Goal: Find specific page/section: Find specific page/section

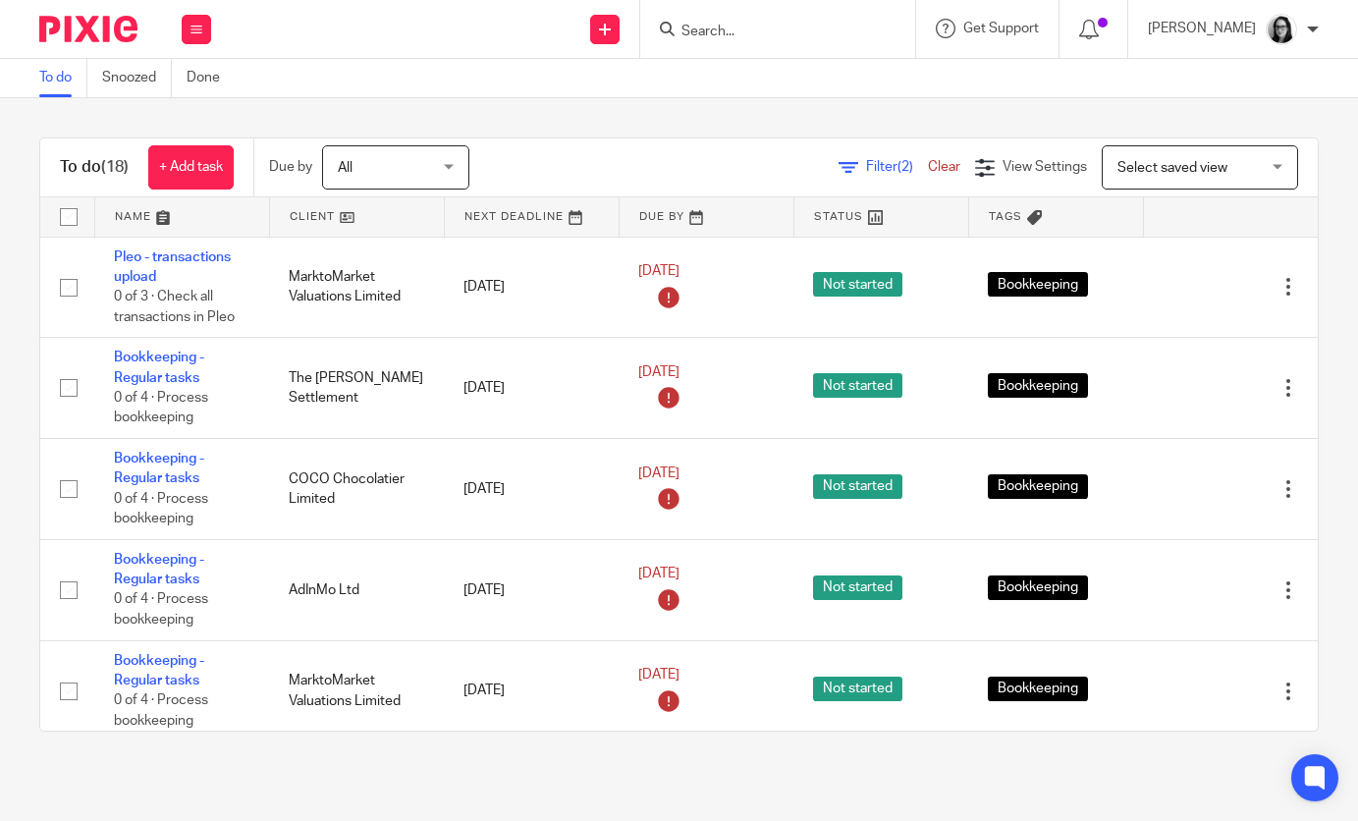
click at [888, 160] on span "Filter (2)" at bounding box center [897, 167] width 62 height 14
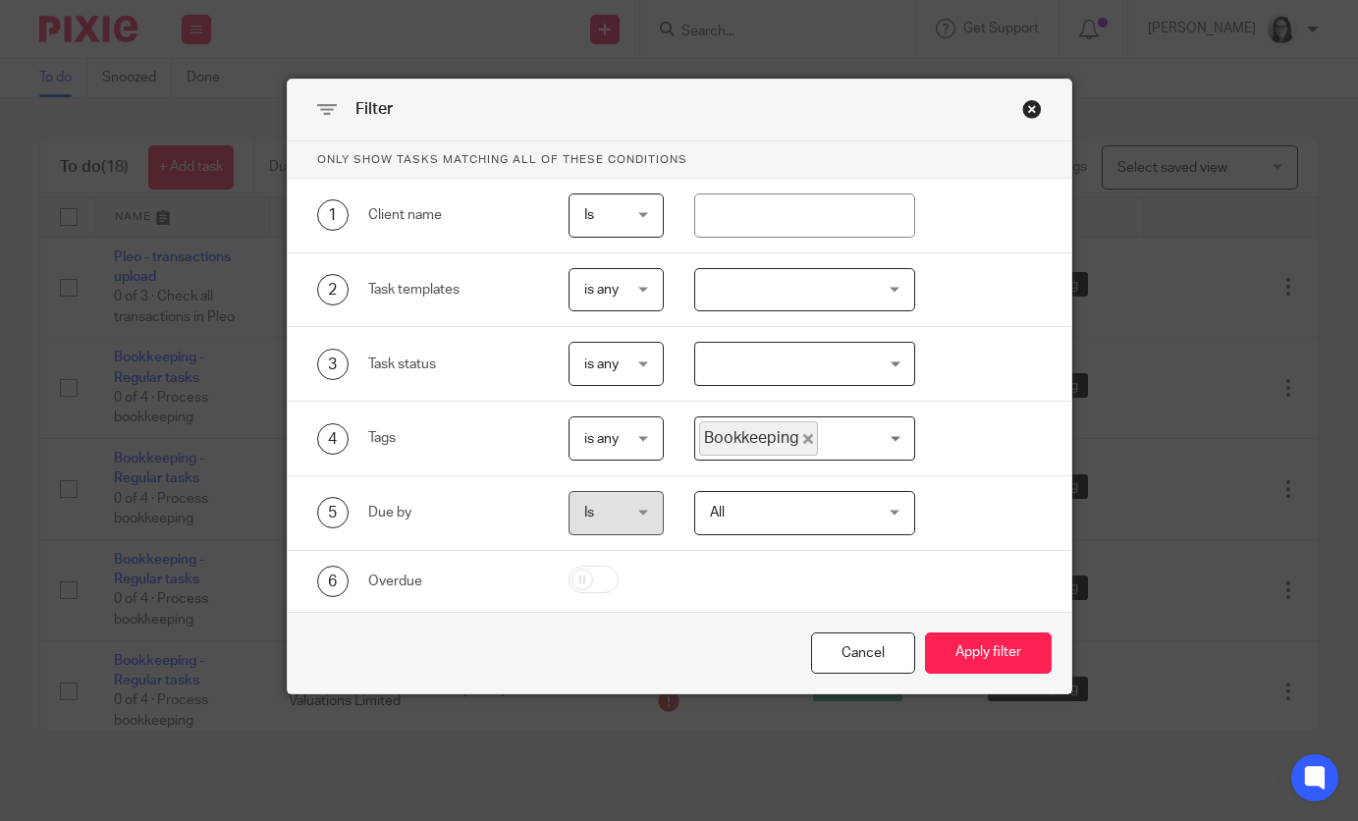
click at [806, 422] on span "Bookkeeping" at bounding box center [758, 438] width 119 height 34
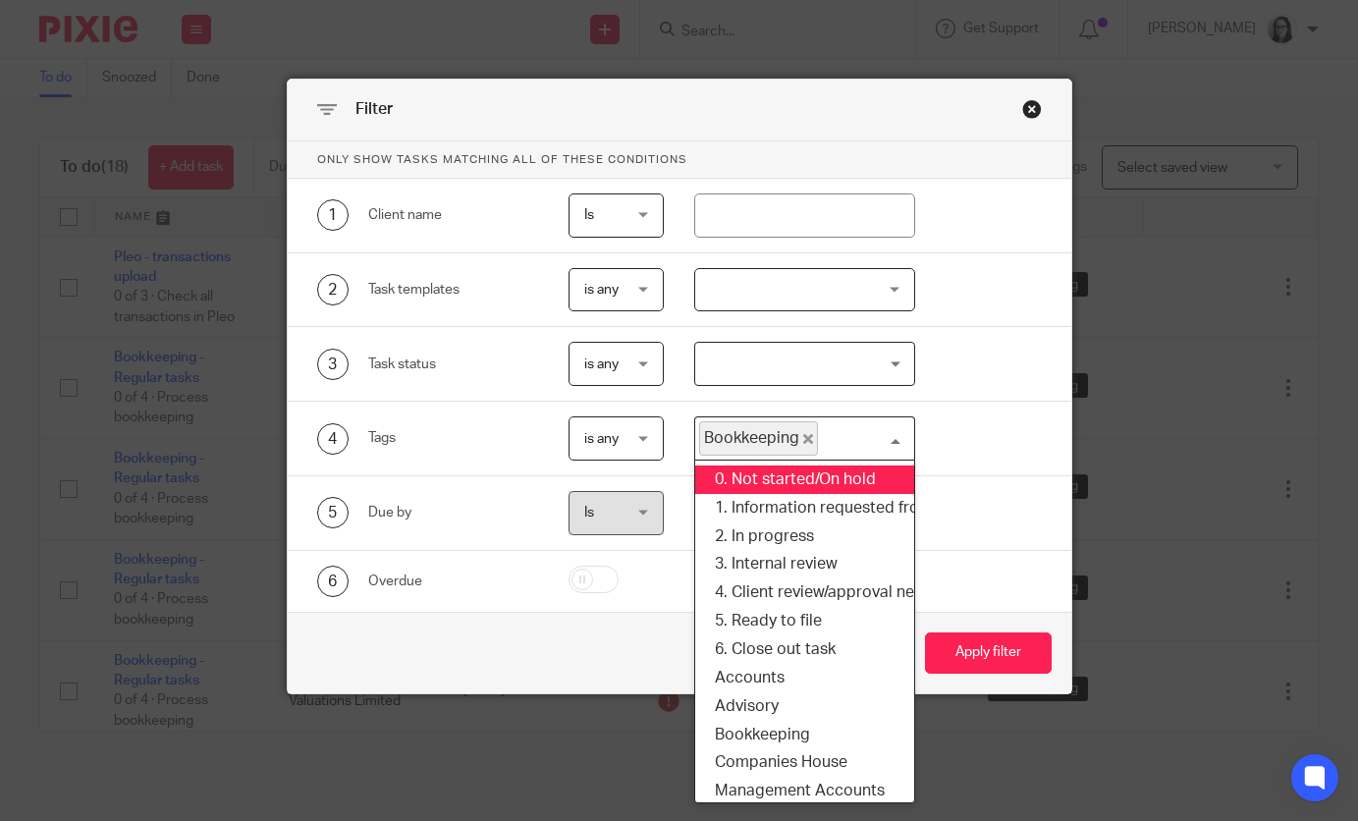
click at [807, 442] on icon "Deselect Bookkeeping" at bounding box center [808, 439] width 10 height 10
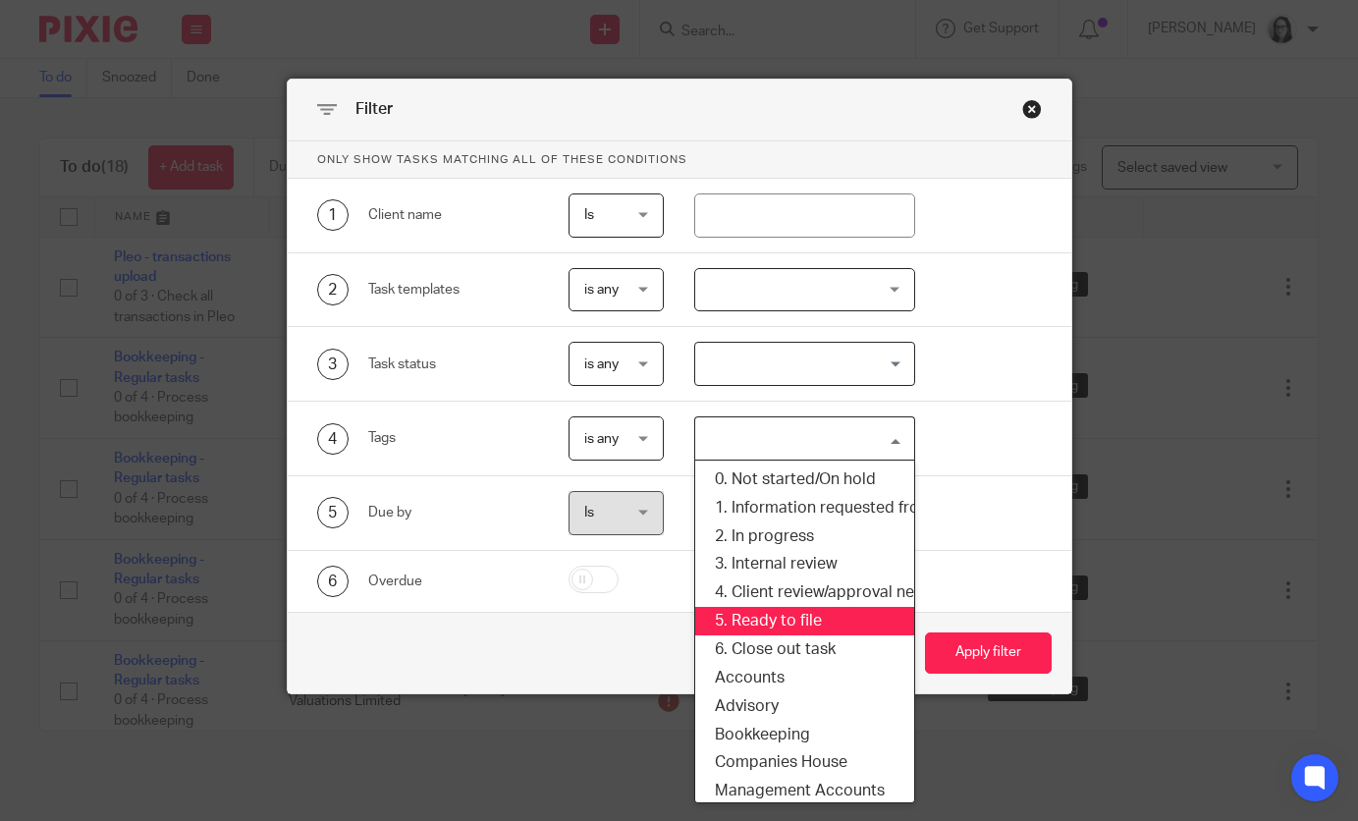
scroll to position [178, 1]
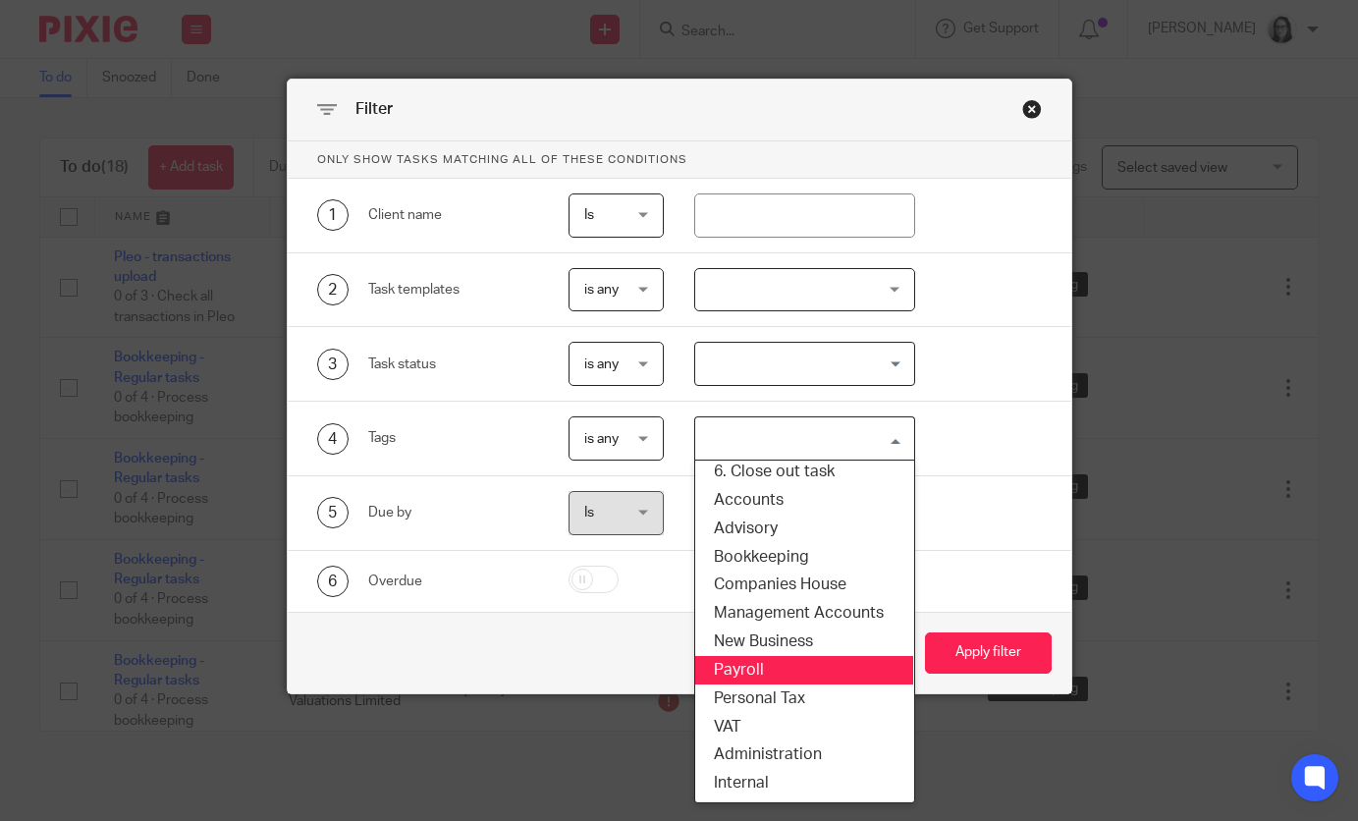
click at [759, 674] on li "Payroll" at bounding box center [803, 670] width 219 height 28
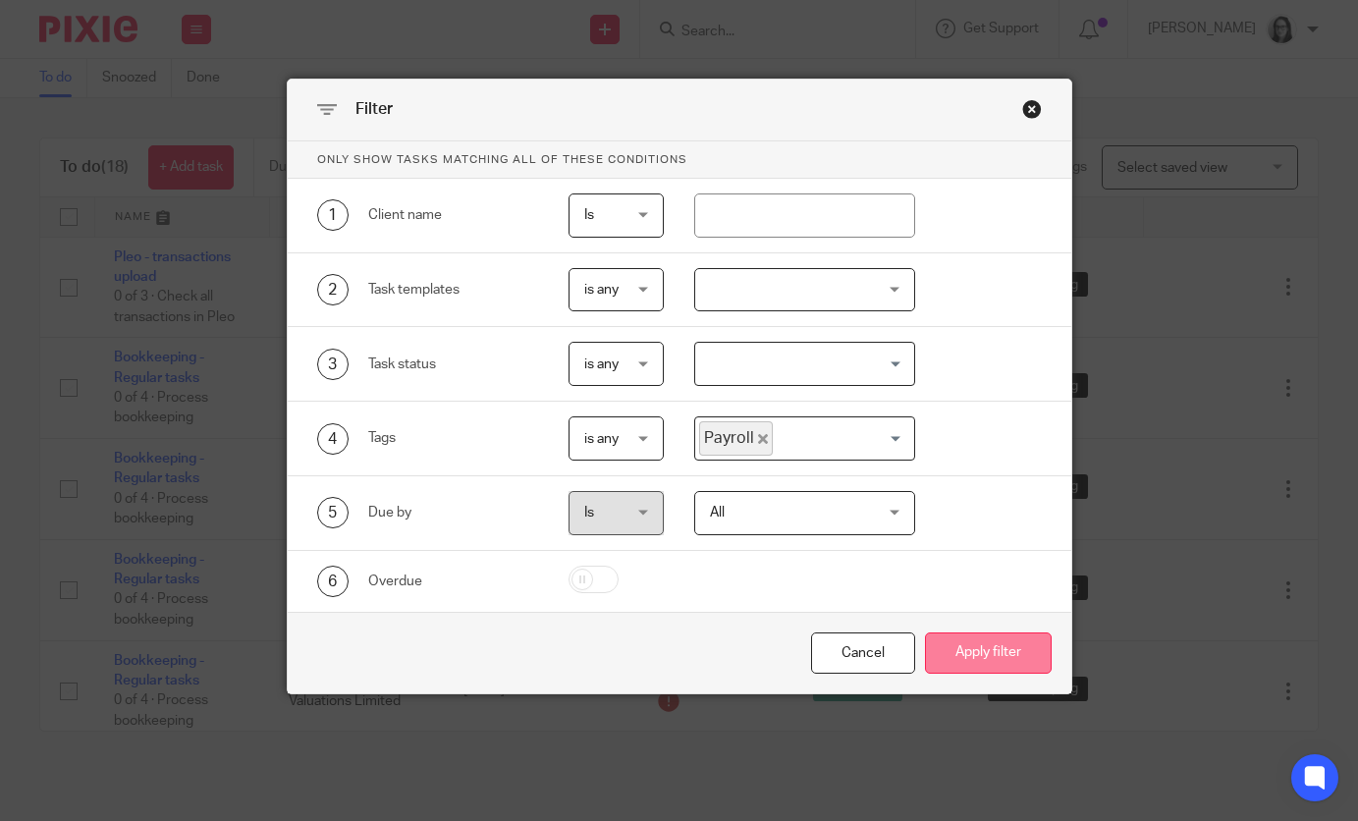
click at [941, 641] on button "Apply filter" at bounding box center [988, 653] width 127 height 42
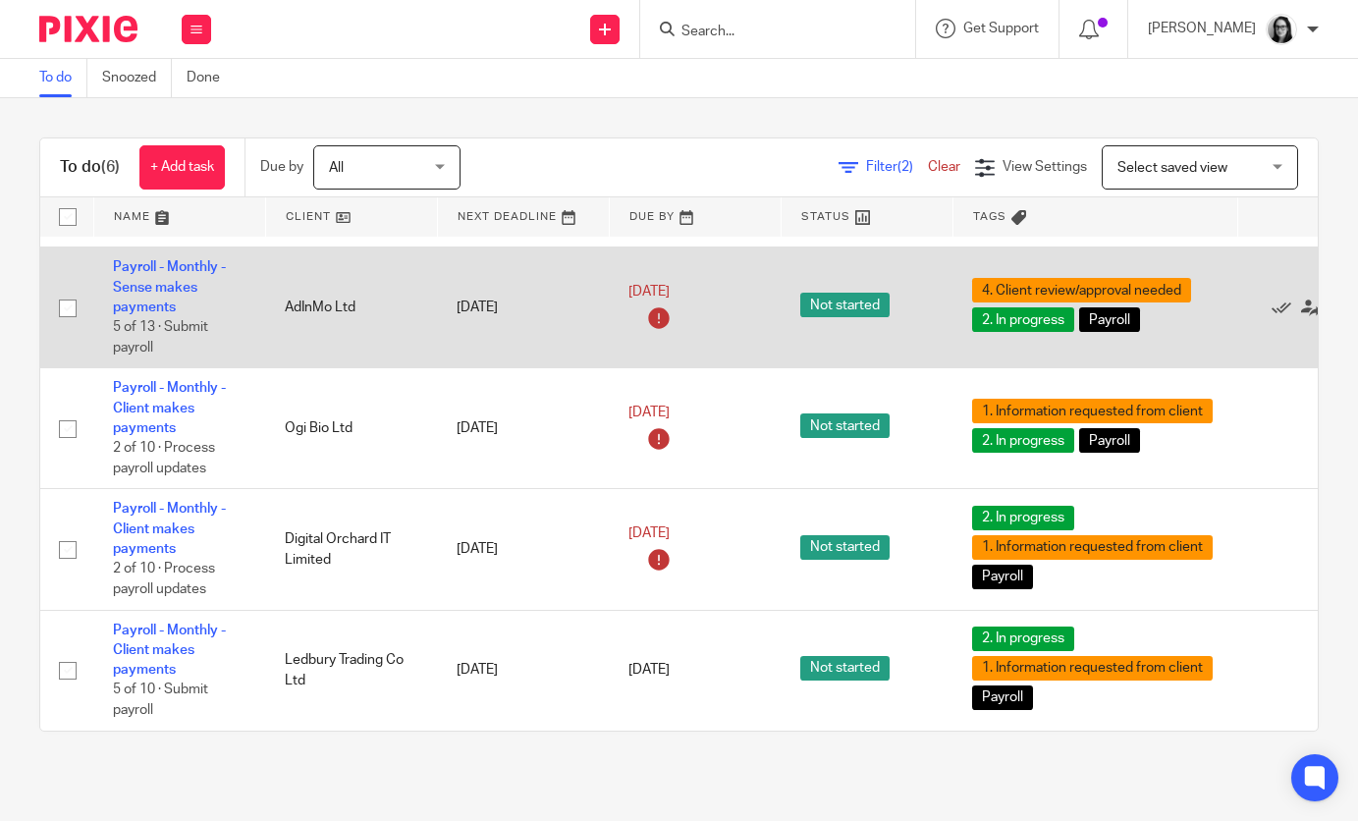
scroll to position [263, 1]
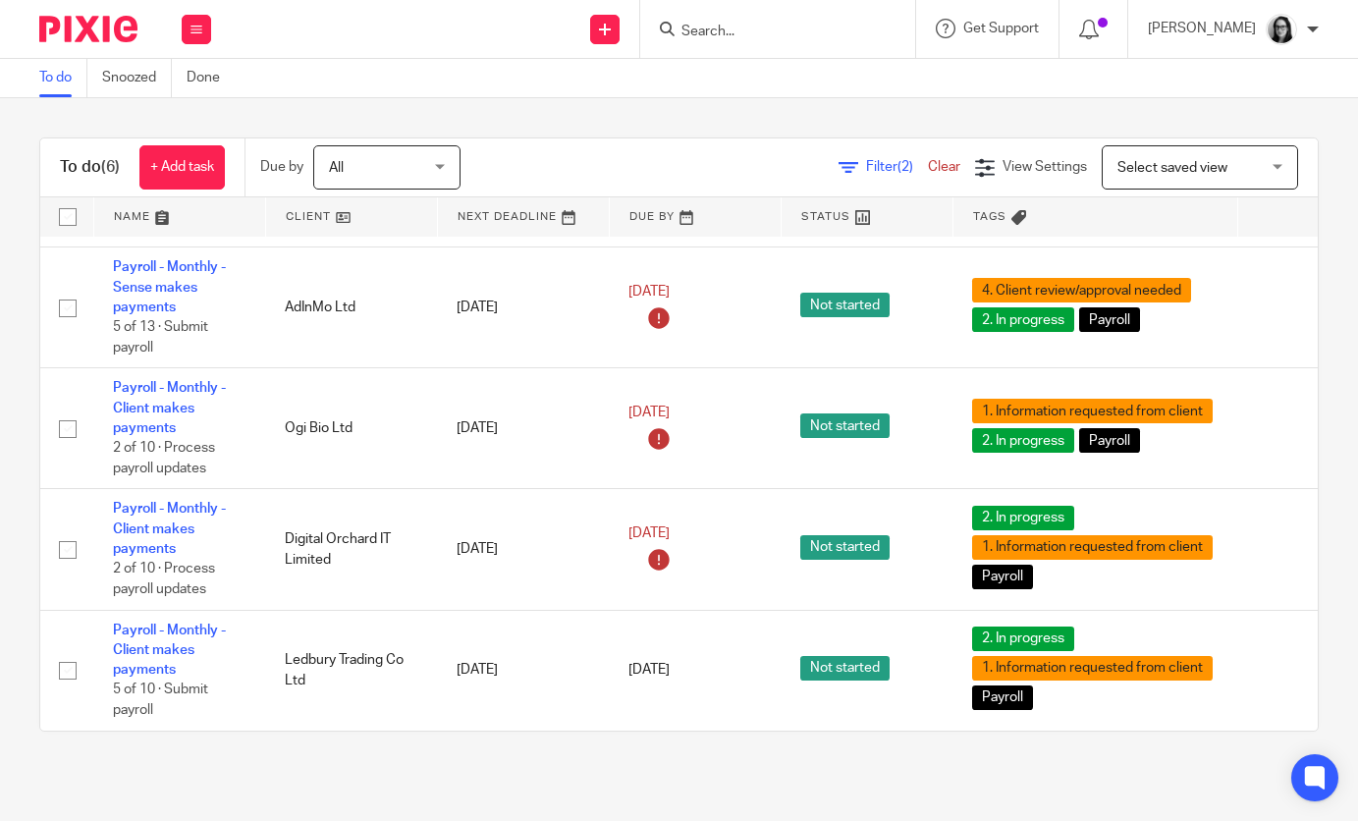
click at [882, 174] on span "Filter (2)" at bounding box center [897, 167] width 62 height 14
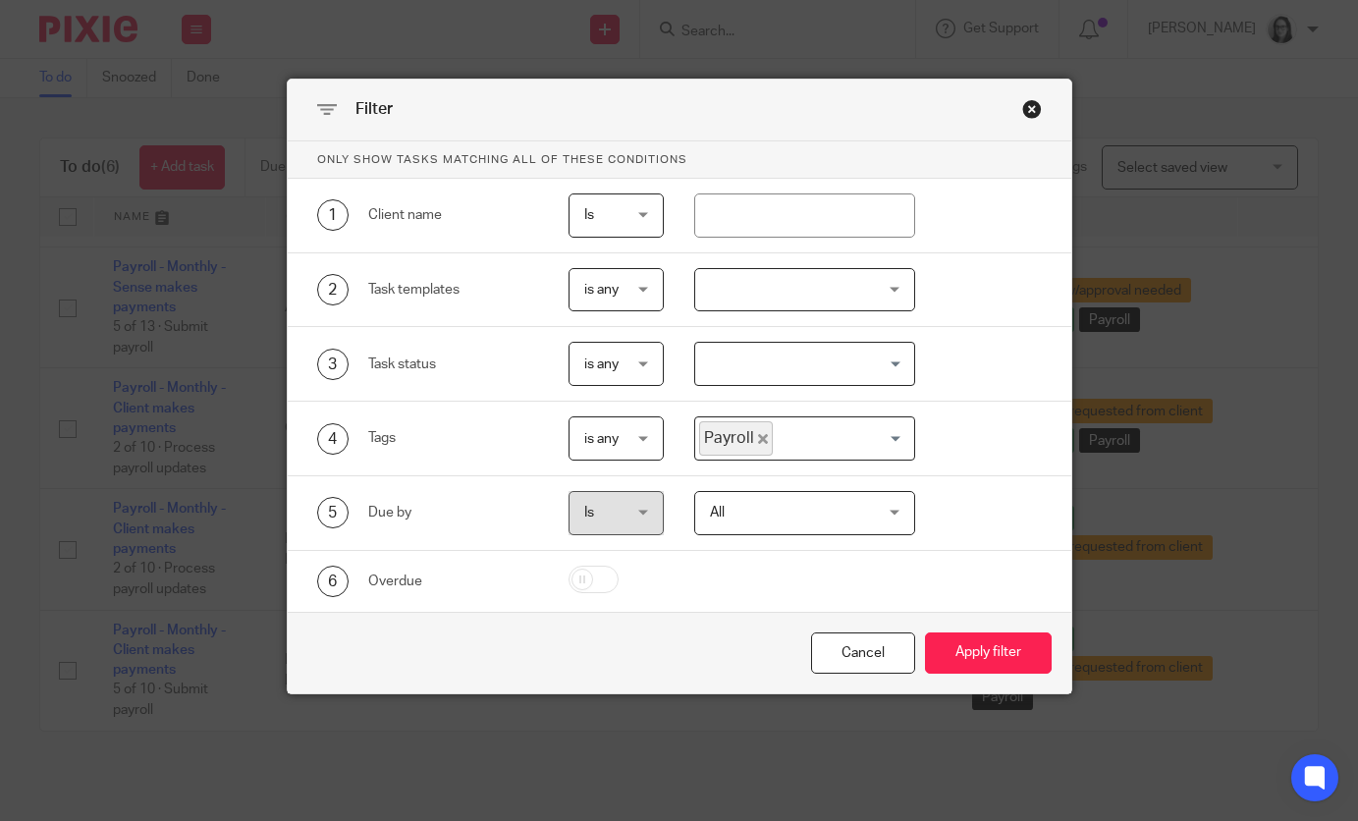
click at [758, 444] on icon "Deselect Payroll" at bounding box center [763, 439] width 10 height 10
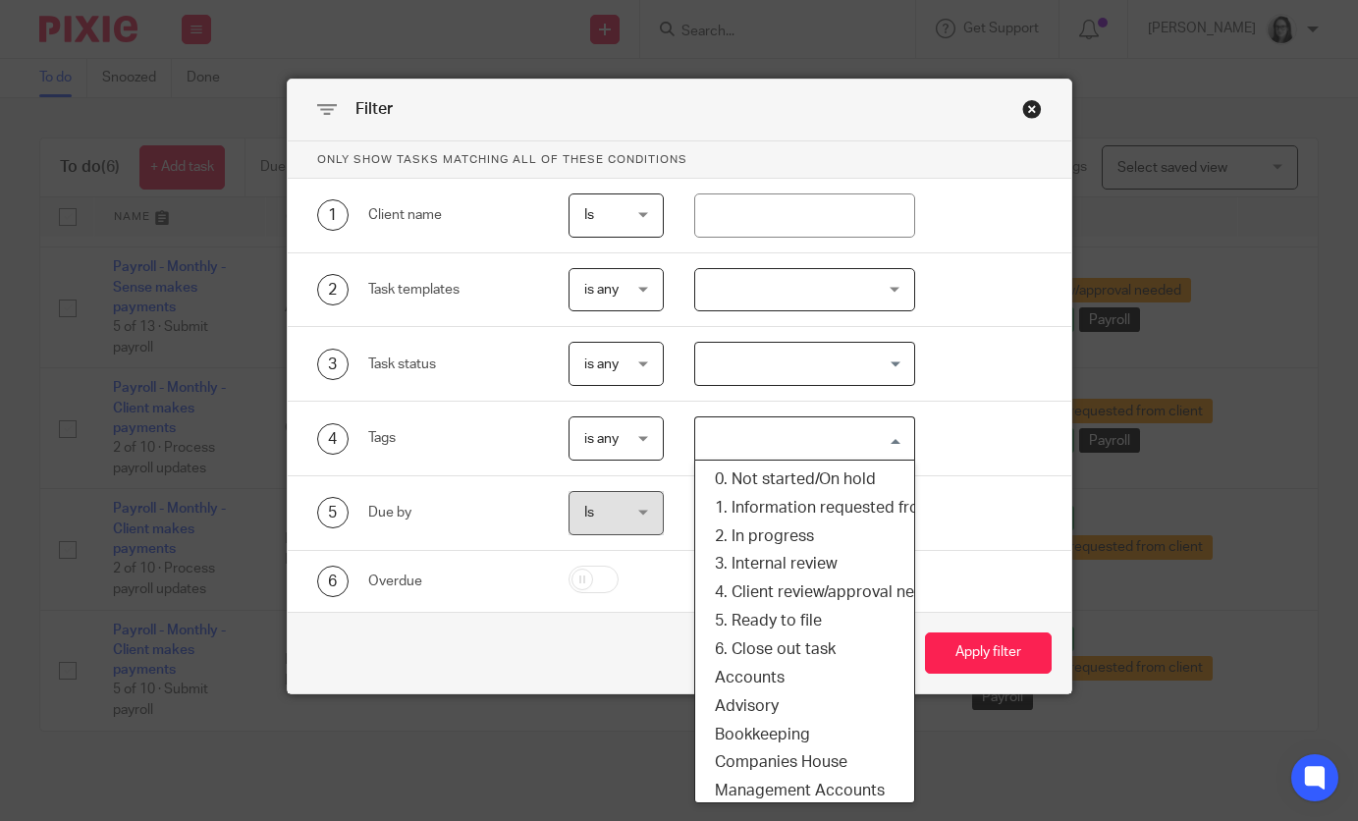
click at [838, 443] on input "Search for option" at bounding box center [800, 438] width 206 height 34
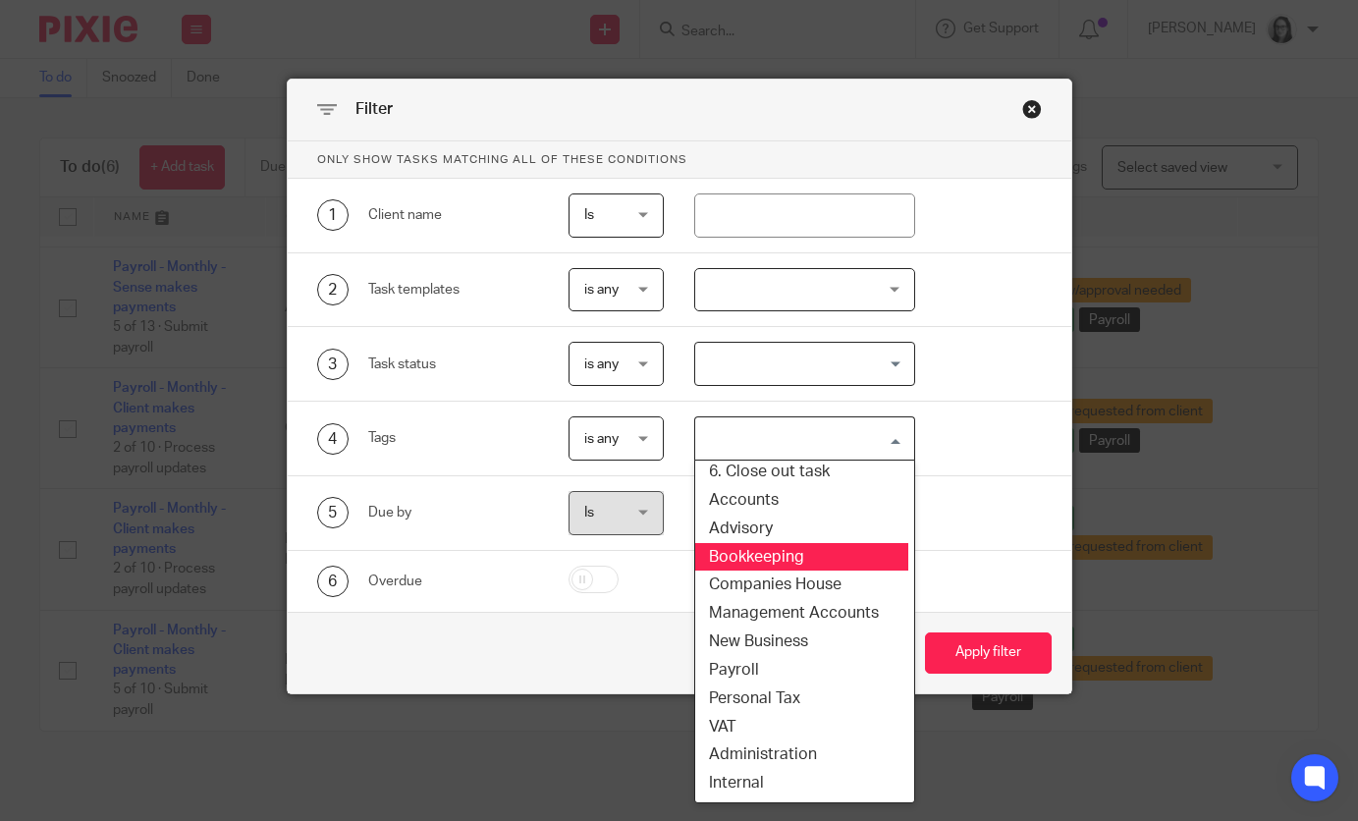
click at [790, 546] on li "Bookkeeping" at bounding box center [798, 557] width 219 height 28
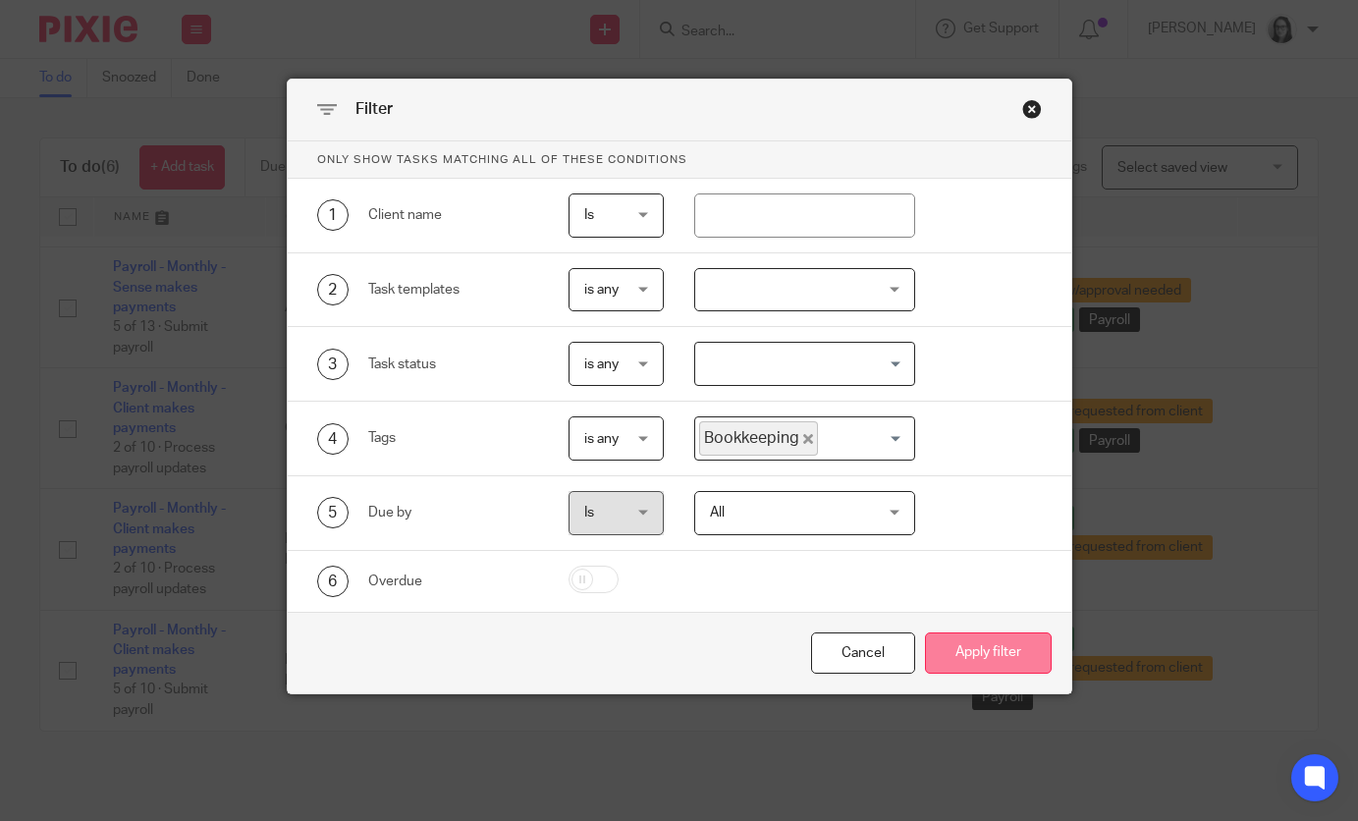
click at [987, 636] on button "Apply filter" at bounding box center [988, 653] width 127 height 42
